Goal: Find specific page/section

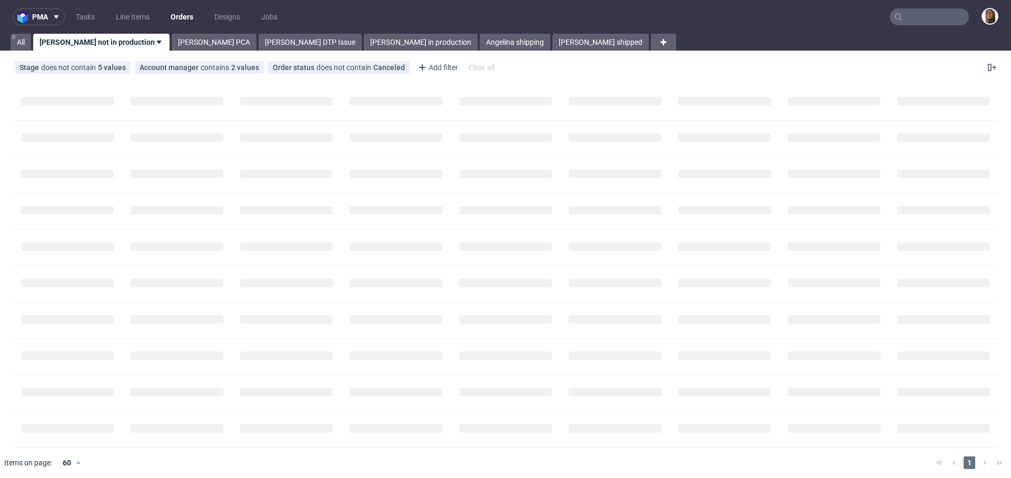
click at [915, 17] on input "text" at bounding box center [929, 16] width 79 height 17
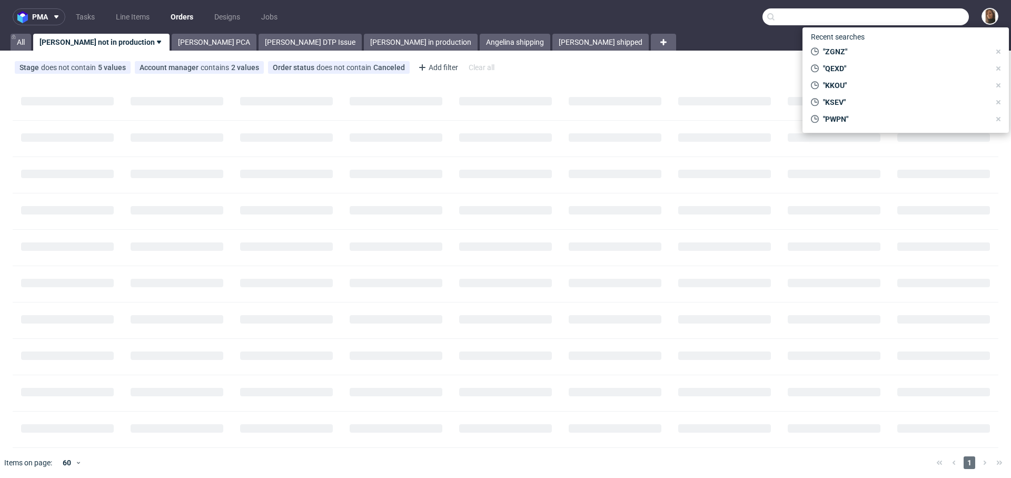
paste input "Rush Rush Coffee"
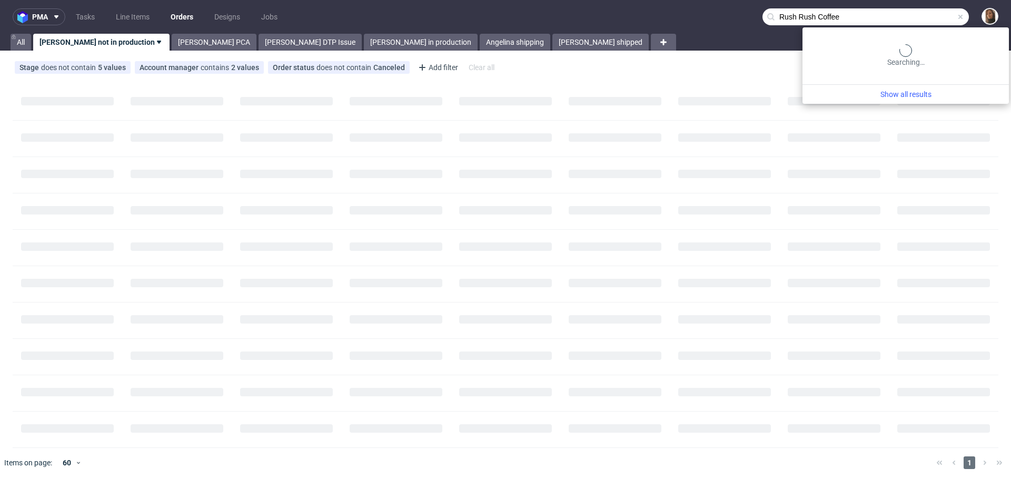
type input "Rush Rush Coffee"
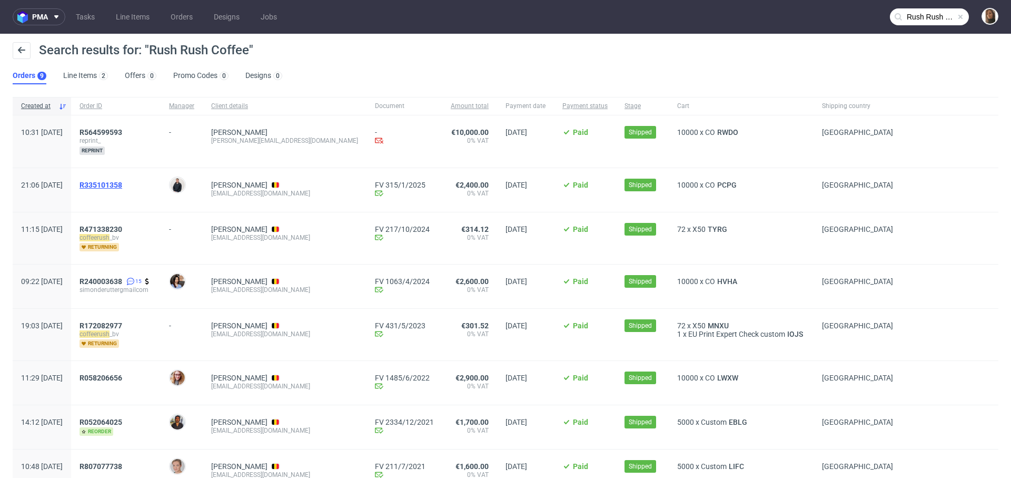
click at [122, 183] on span "R335101358" at bounding box center [101, 185] width 43 height 8
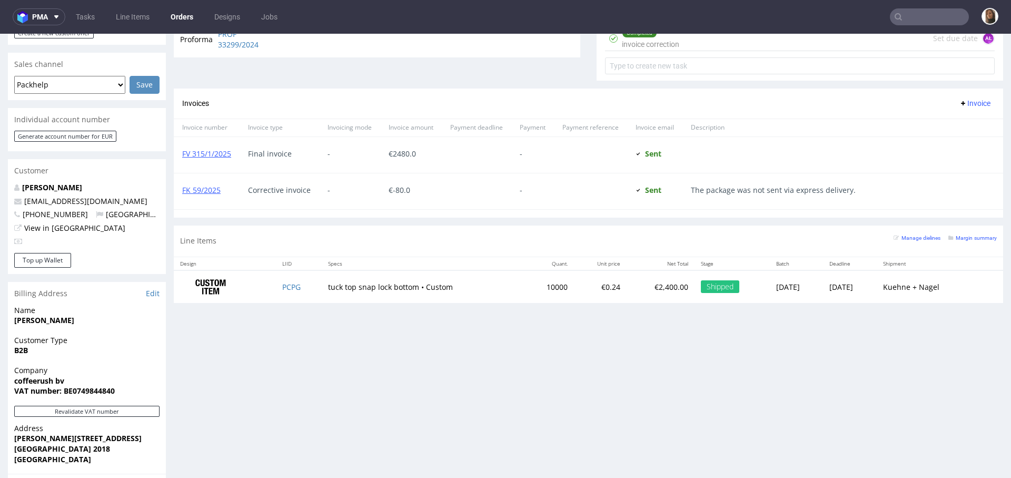
scroll to position [460, 0]
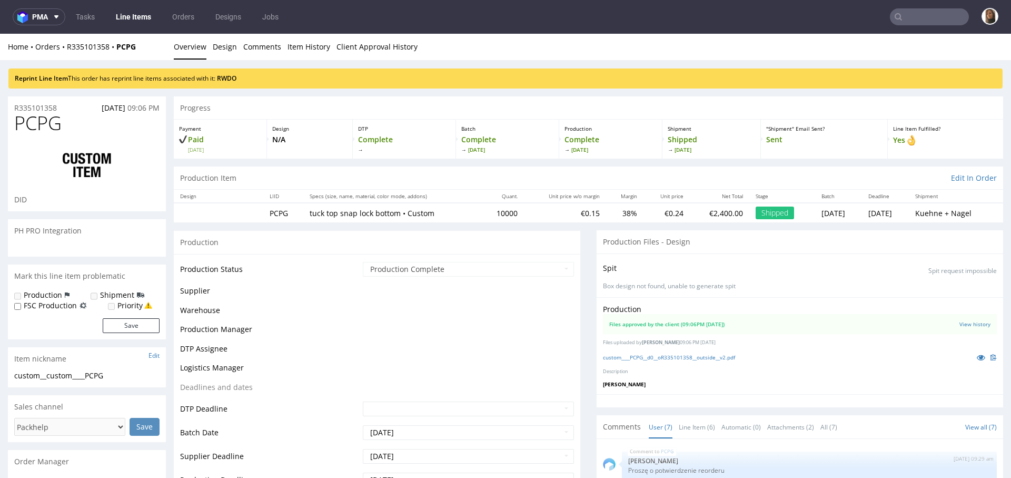
scroll to position [96, 0]
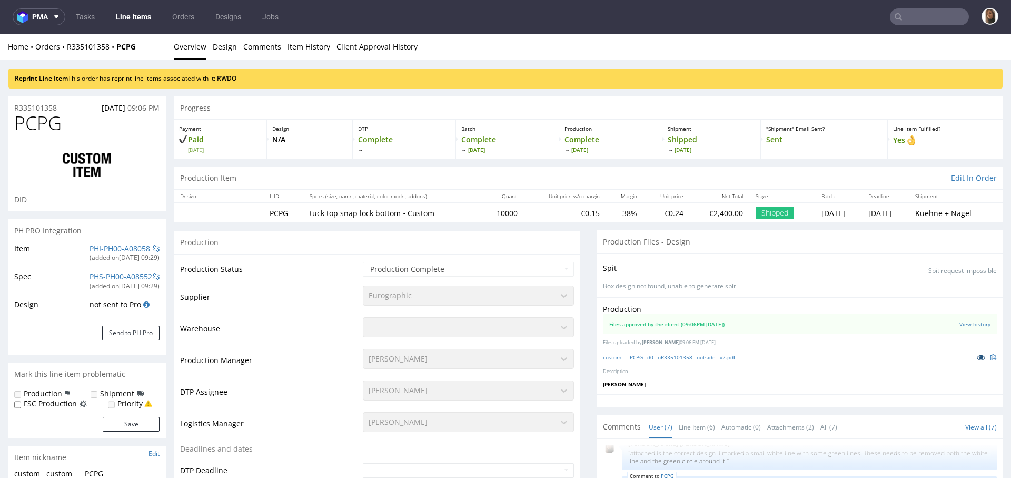
click at [977, 357] on icon at bounding box center [981, 356] width 8 height 7
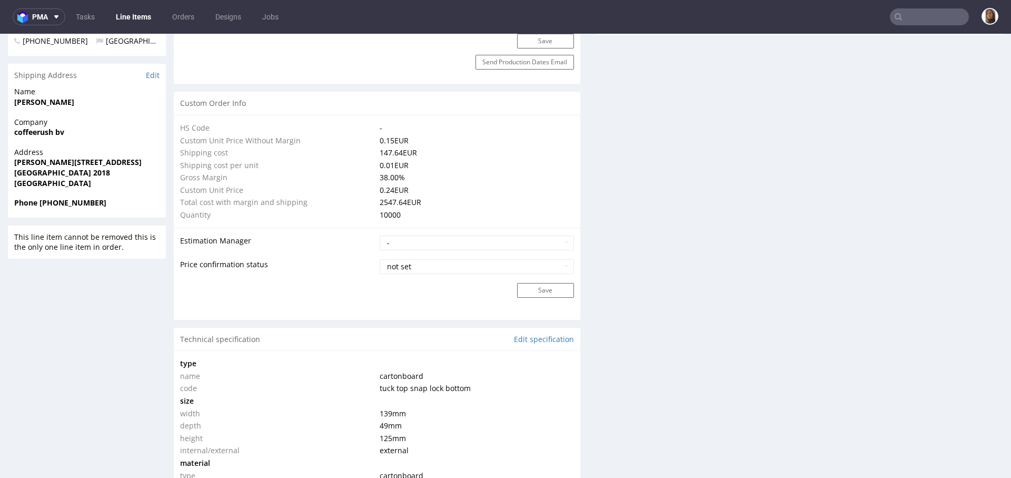
scroll to position [818, 0]
